Goal: Task Accomplishment & Management: Manage account settings

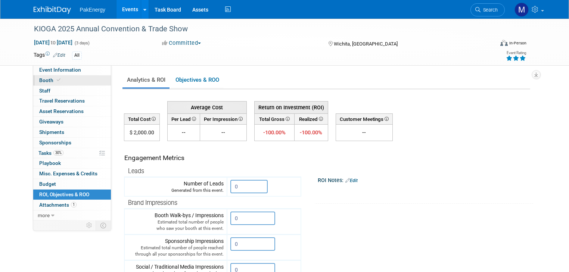
click at [39, 79] on span "Booth" at bounding box center [50, 80] width 23 height 6
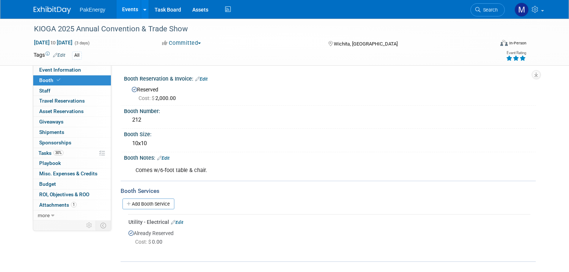
click at [173, 220] on link "Edit" at bounding box center [177, 222] width 12 height 5
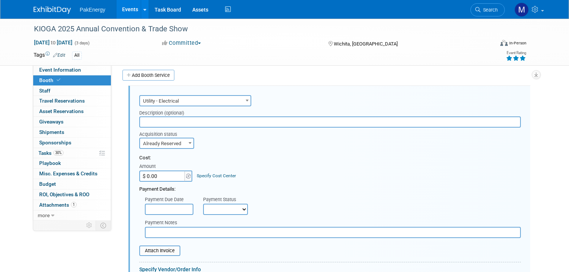
click at [159, 175] on input "$ 0.00" at bounding box center [162, 176] width 47 height 11
type input "$ 77.88"
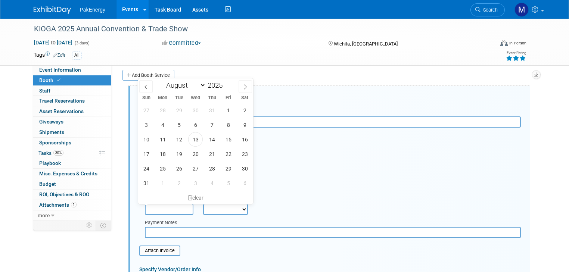
click at [172, 208] on input "text" at bounding box center [169, 209] width 49 height 11
click at [192, 137] on span "13" at bounding box center [195, 139] width 15 height 15
type input "[DATE]"
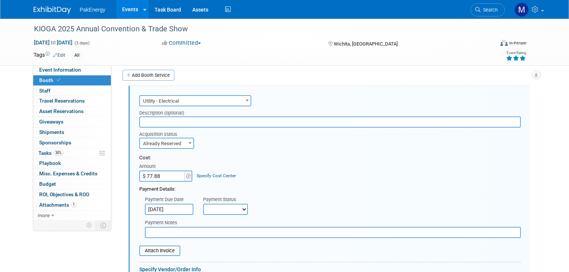
click at [237, 205] on select "Not Paid Yet Partially Paid Paid in Full" at bounding box center [225, 209] width 45 height 11
select select "1"
click at [203, 204] on select "Not Paid Yet Partially Paid Paid in Full" at bounding box center [225, 209] width 45 height 11
click at [186, 139] on span at bounding box center [189, 143] width 7 height 10
click at [152, 119] on input "text" at bounding box center [330, 122] width 382 height 11
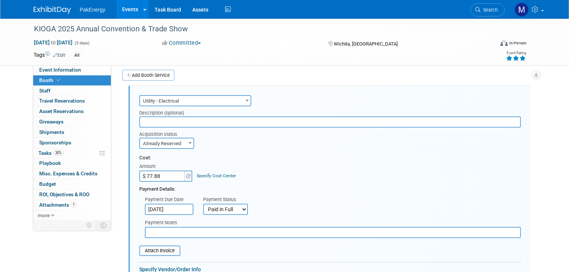
click at [203, 121] on input "text" at bounding box center [330, 122] width 382 height 11
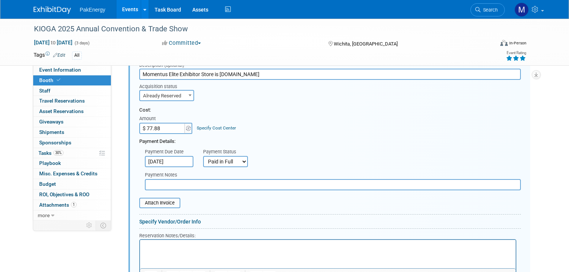
scroll to position [225, 0]
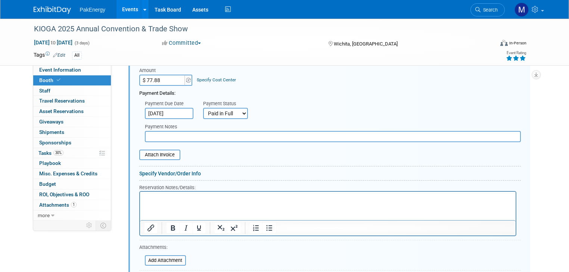
type input "Momentus Elite Exhibitor Store is [DOMAIN_NAME]"
click at [171, 196] on p "Rich Text Area. Press ALT-0 for help." at bounding box center [327, 198] width 367 height 7
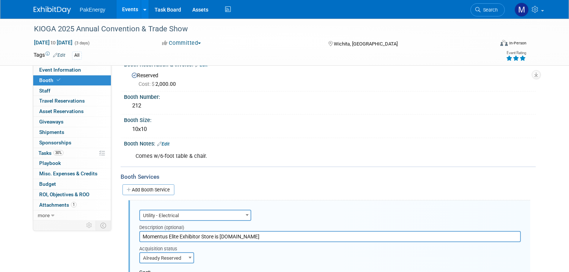
scroll to position [0, 0]
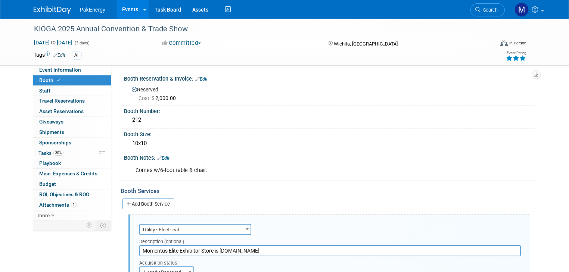
drag, startPoint x: 135, startPoint y: 249, endPoint x: 269, endPoint y: 244, distance: 133.9
click at [269, 244] on div "Description (optional) Momentus Elite Exhibitor Store is [DOMAIN_NAME]" at bounding box center [330, 245] width 393 height 21
